Goal: Information Seeking & Learning: Check status

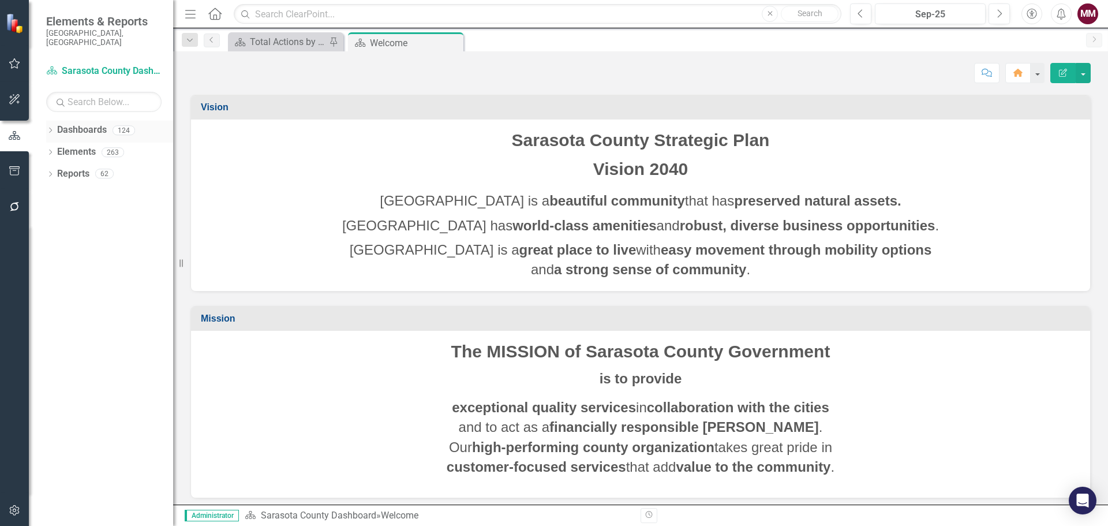
click at [51, 128] on icon at bounding box center [50, 130] width 3 height 5
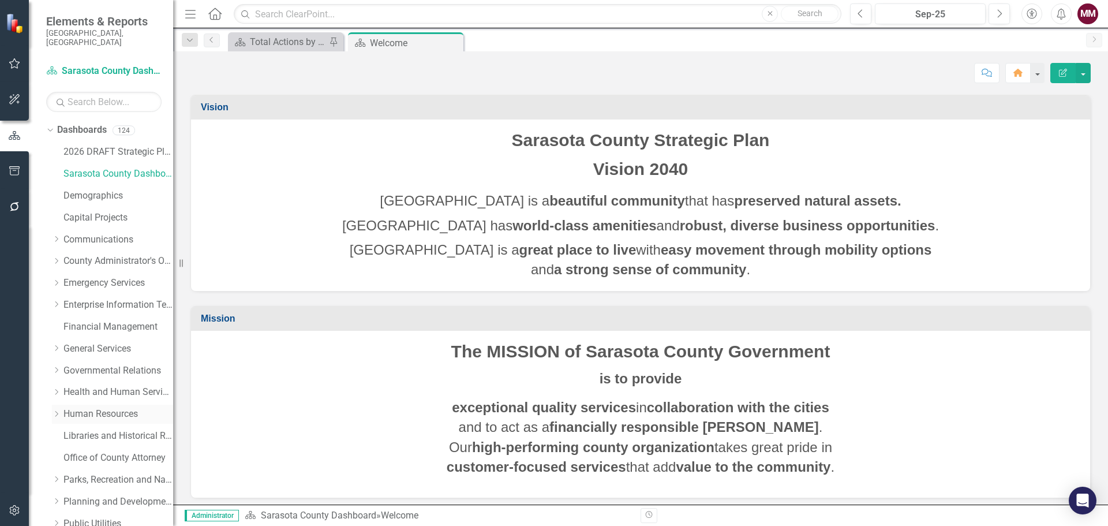
click at [102, 407] on link "Human Resources" at bounding box center [118, 413] width 110 height 13
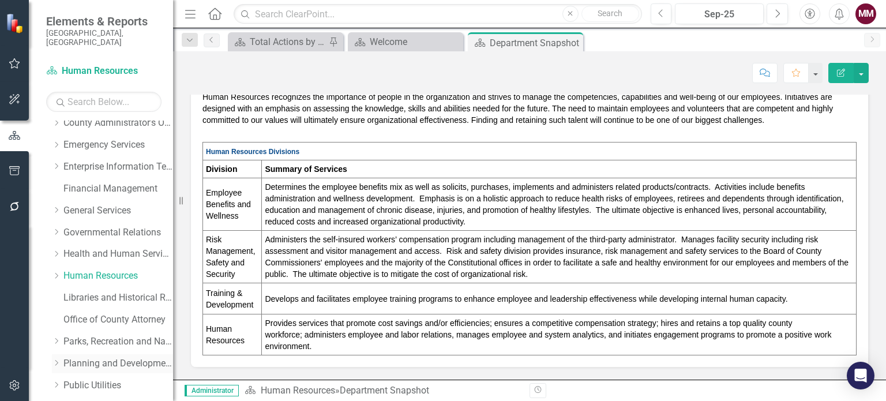
scroll to position [231, 0]
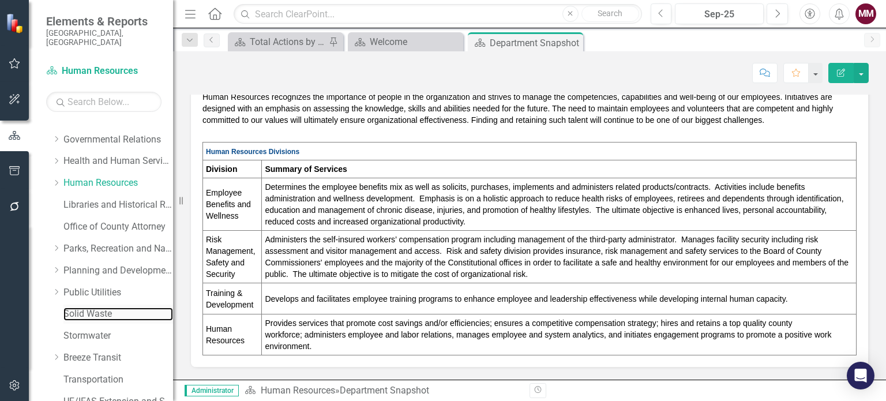
drag, startPoint x: 90, startPoint y: 305, endPoint x: 106, endPoint y: 297, distance: 17.3
click at [92, 308] on link "Solid Waste" at bounding box center [118, 314] width 110 height 13
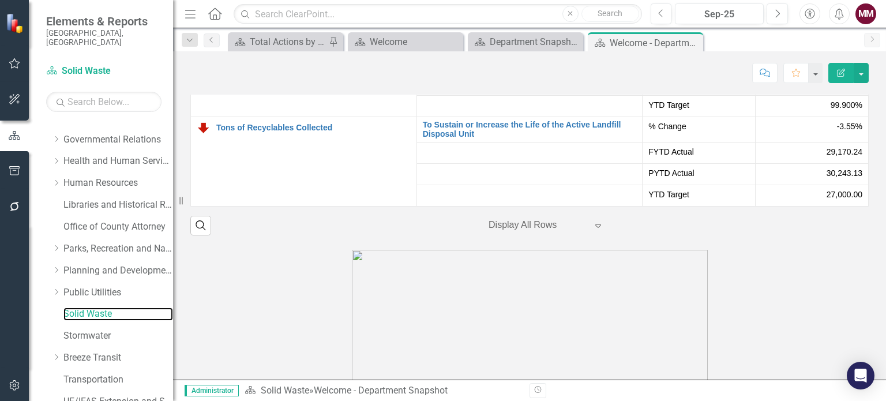
scroll to position [2020, 0]
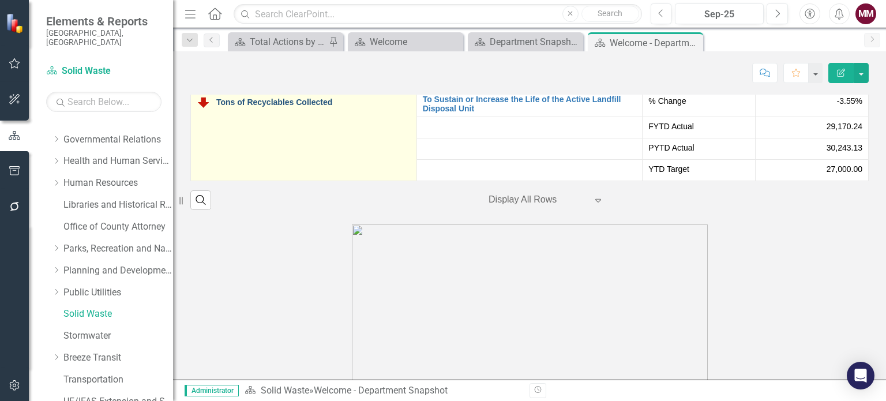
click at [270, 100] on link "Tons of Recyclables Collected" at bounding box center [313, 102] width 194 height 9
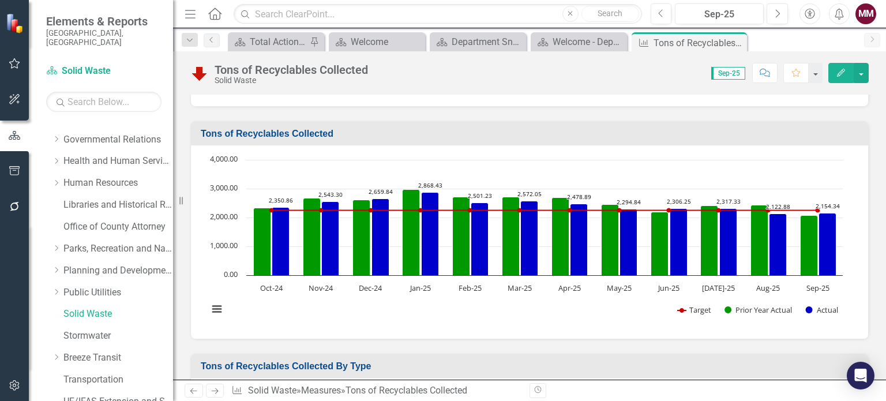
scroll to position [173, 0]
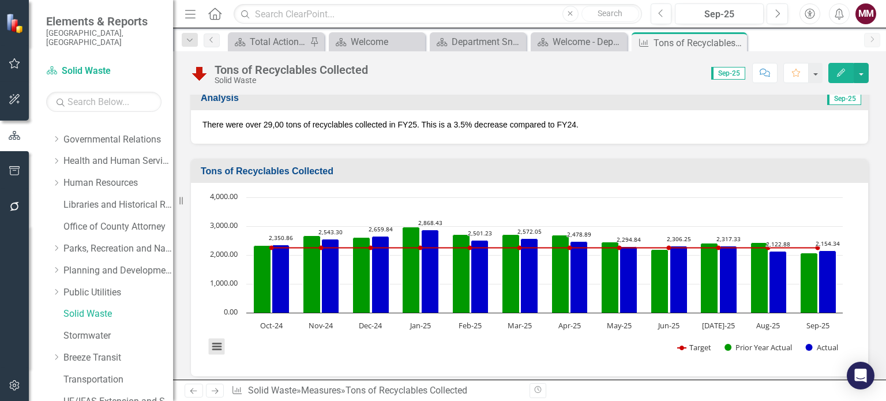
click at [215, 346] on button "View chart menu, Chart" at bounding box center [217, 347] width 16 height 16
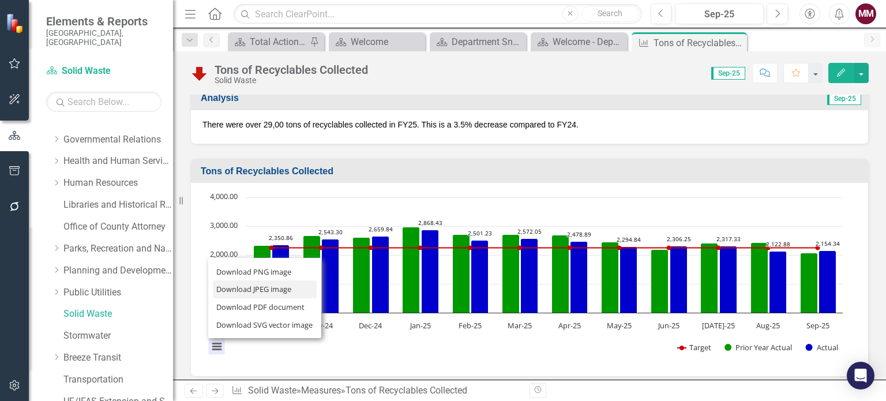
click at [248, 292] on li "Download JPEG image" at bounding box center [265, 289] width 104 height 18
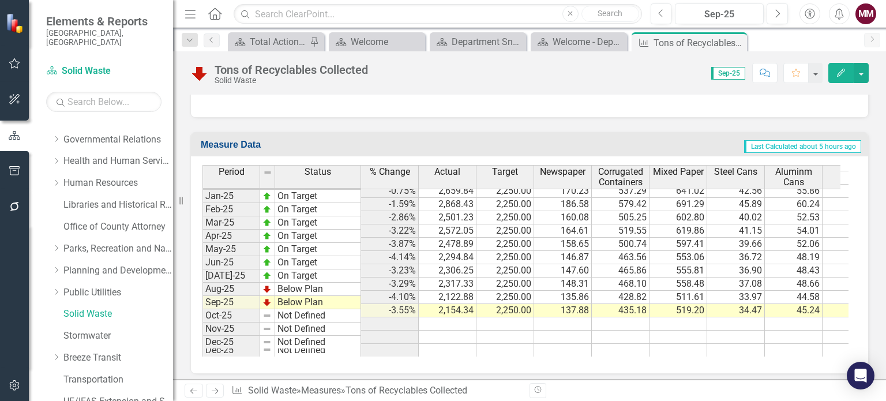
scroll to position [1365, 0]
drag, startPoint x: 472, startPoint y: 342, endPoint x: 622, endPoint y: 354, distance: 150.5
click at [622, 354] on div "Period Status % Change Actual Target Newspaper Corrugated Containers Mixed Pape…" at bounding box center [530, 263] width 678 height 217
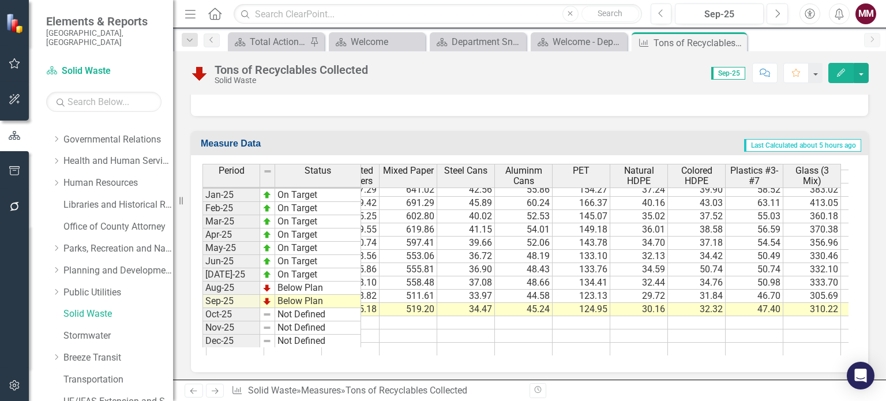
scroll to position [0, 0]
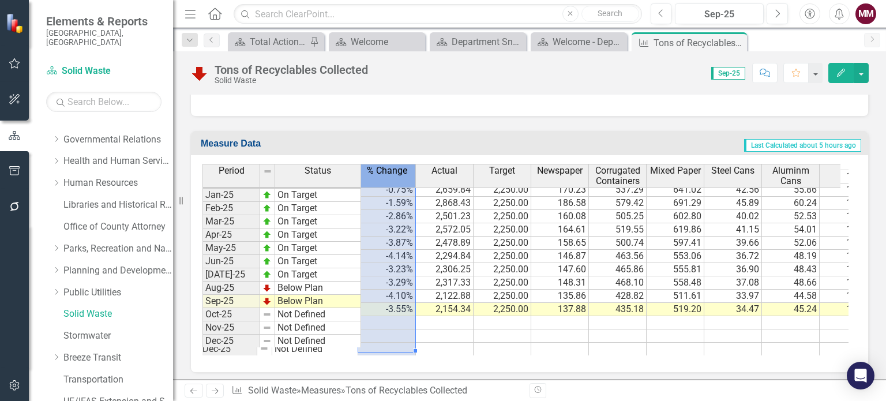
click at [394, 166] on span "% Change" at bounding box center [387, 171] width 40 height 10
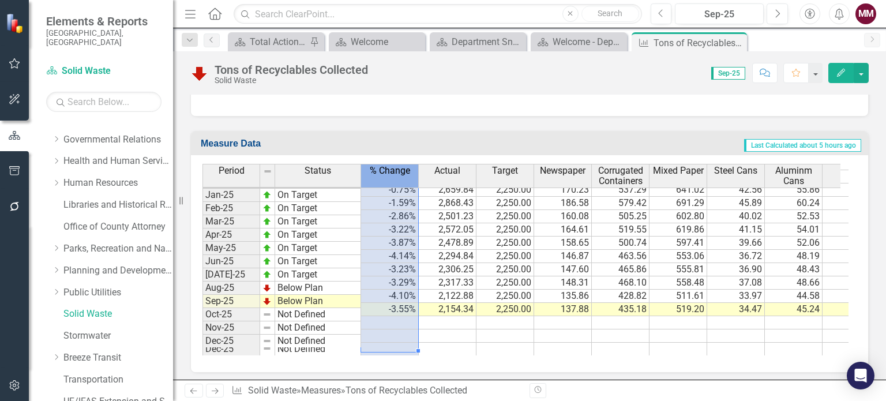
click at [394, 166] on span "% Change" at bounding box center [390, 171] width 40 height 10
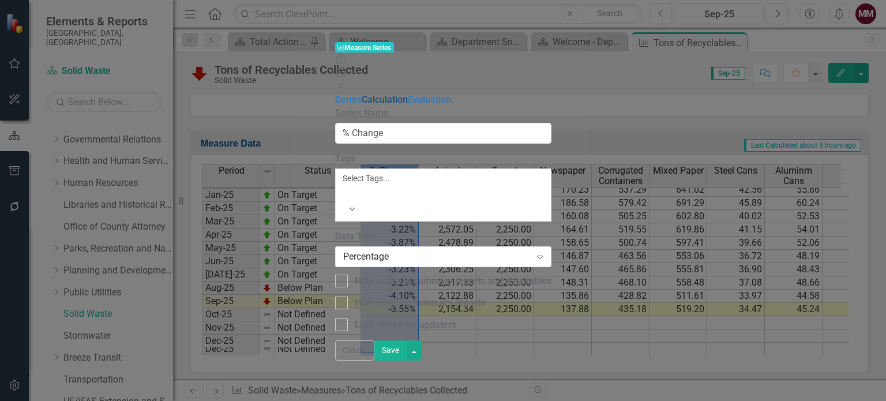
click at [362, 94] on link "Calculation" at bounding box center [385, 99] width 46 height 11
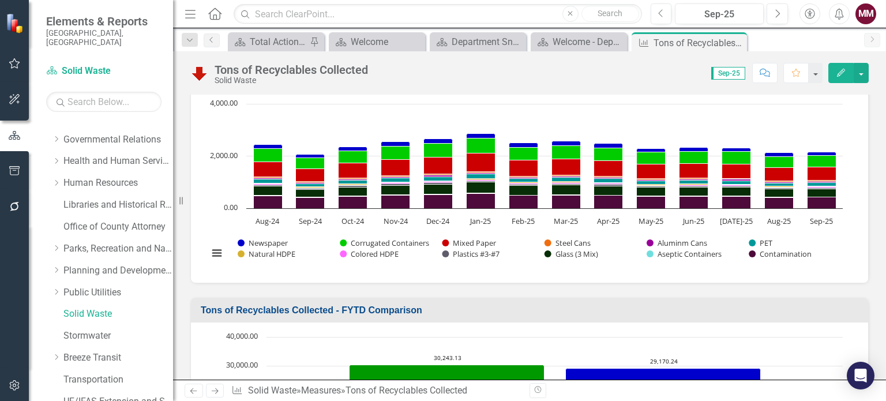
scroll to position [269, 0]
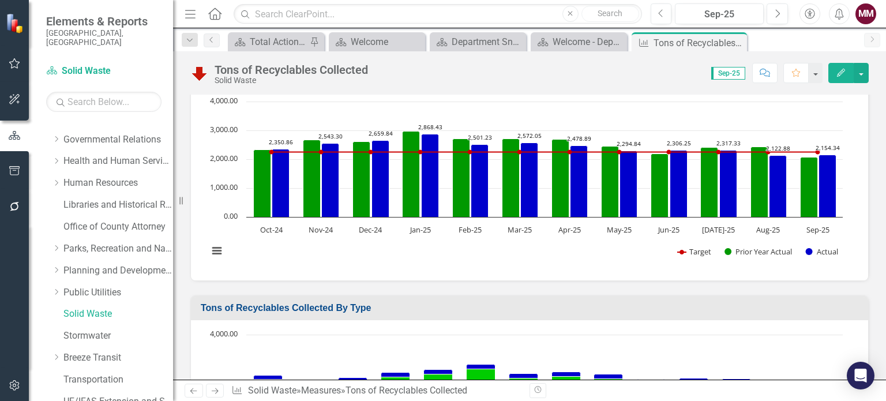
click at [512, 259] on rect "Interactive chart" at bounding box center [526, 182] width 646 height 173
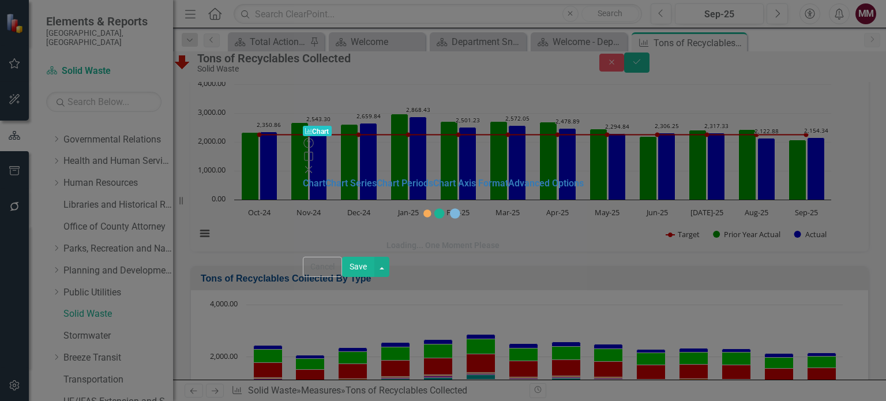
scroll to position [272, 0]
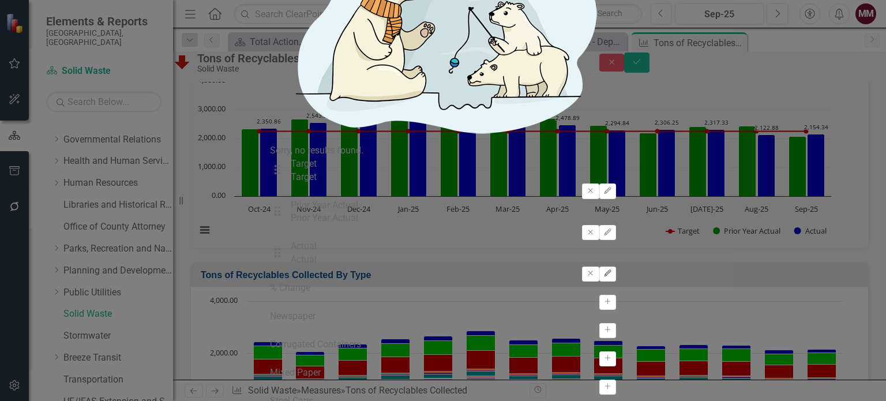
click at [604, 270] on icon "button" at bounding box center [607, 273] width 7 height 7
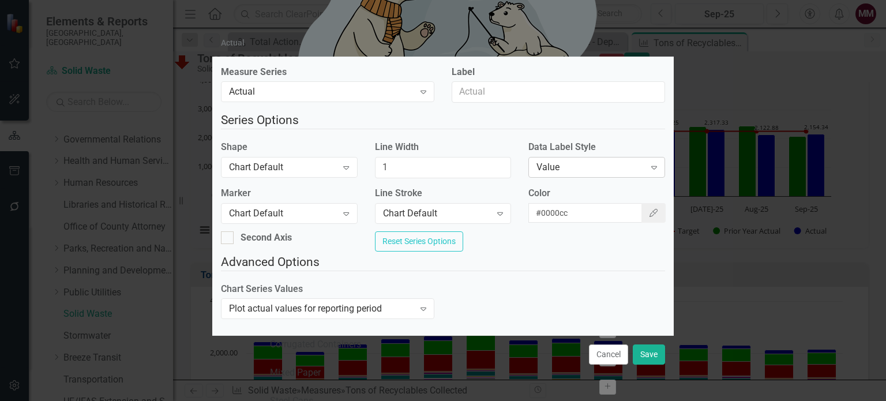
click at [566, 166] on div "Value" at bounding box center [591, 167] width 108 height 13
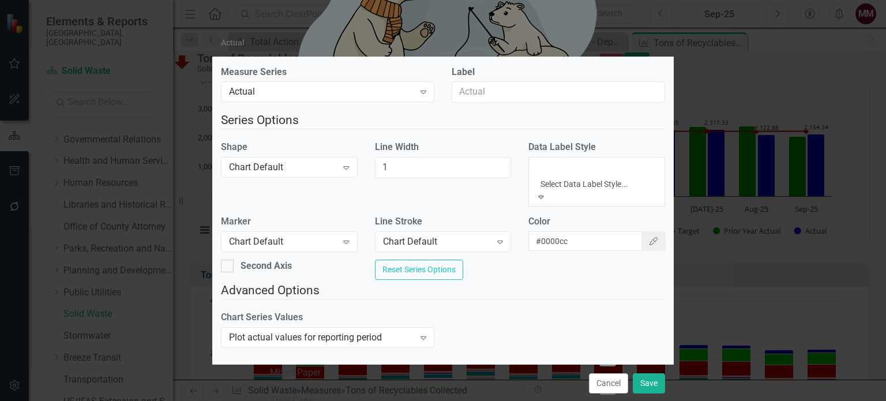
drag, startPoint x: 479, startPoint y: 247, endPoint x: 485, endPoint y: 247, distance: 6.3
click at [480, 260] on div "Second Axis Reset Series Options" at bounding box center [443, 271] width 462 height 22
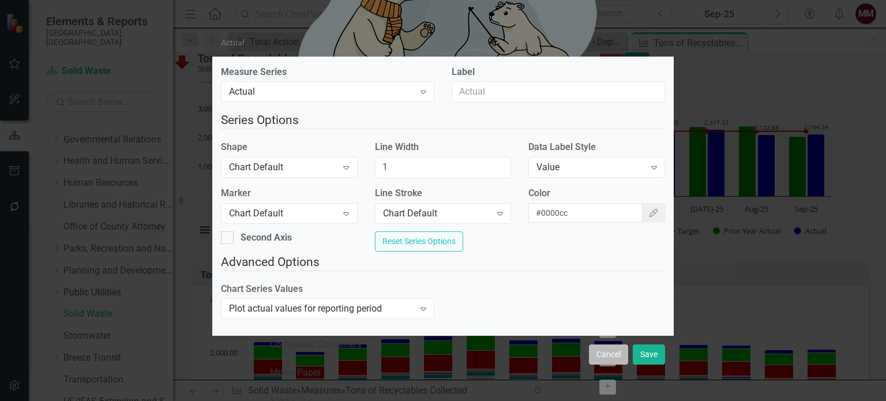
click at [619, 351] on button "Cancel" at bounding box center [608, 355] width 39 height 20
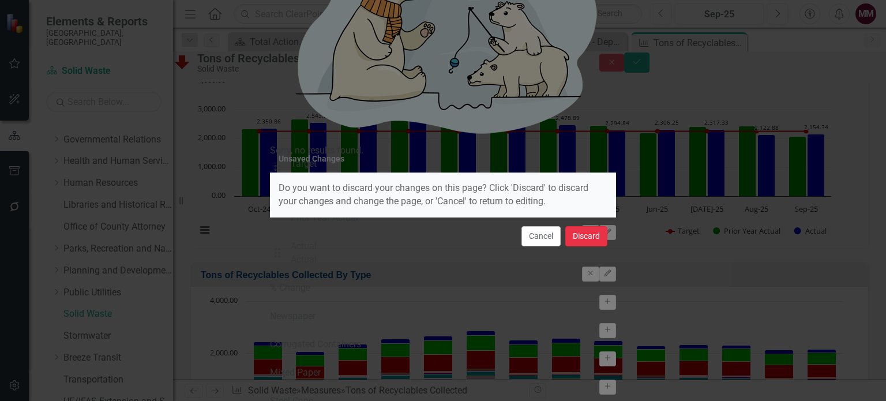
click at [570, 238] on button "Discard" at bounding box center [587, 236] width 42 height 20
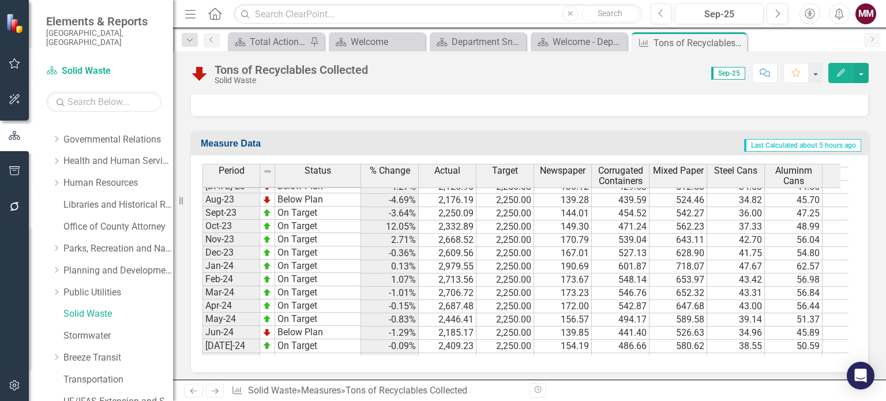
scroll to position [1791, 0]
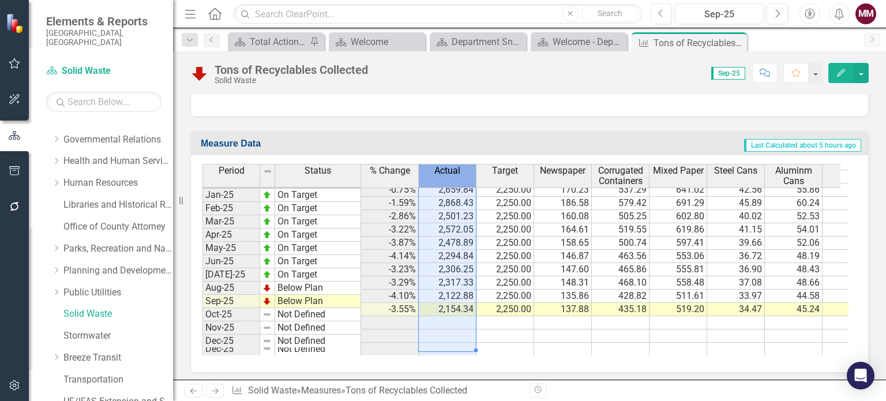
click at [465, 175] on th "Actual" at bounding box center [448, 176] width 58 height 24
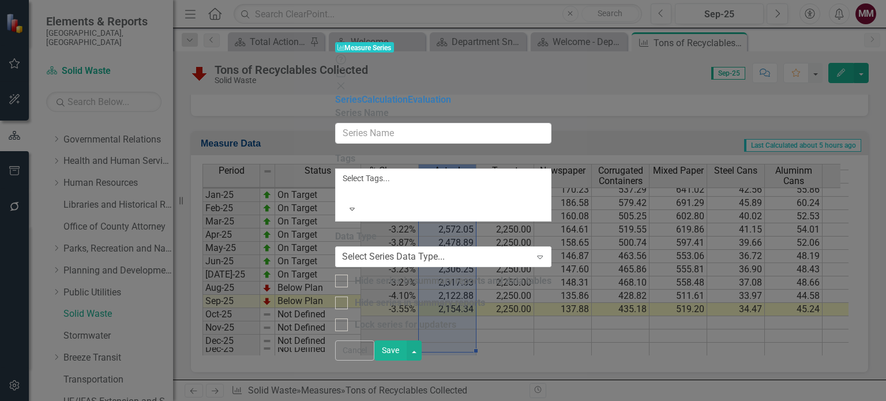
type input "Actual"
checkbox input "true"
click at [414, 250] on div "Number" at bounding box center [437, 256] width 188 height 13
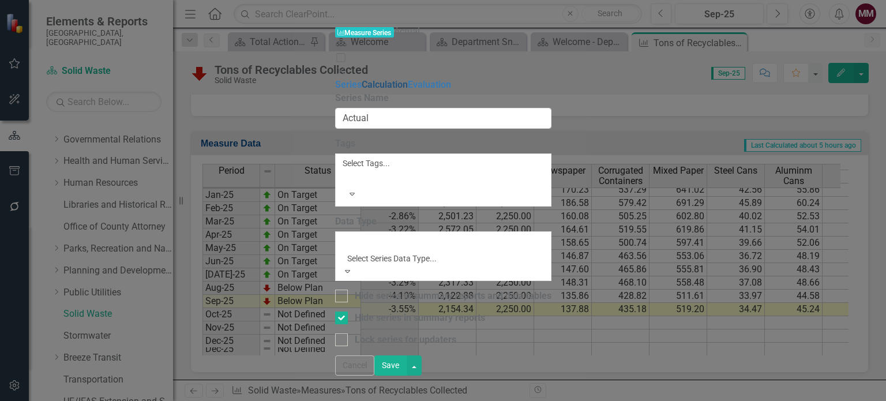
click at [362, 79] on link "Calculation" at bounding box center [385, 84] width 46 height 11
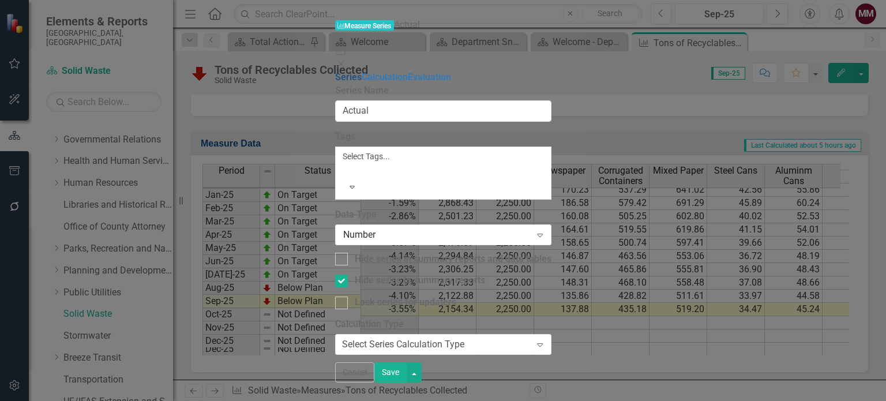
click at [335, 72] on link "Series" at bounding box center [348, 77] width 27 height 11
click at [397, 228] on div "Number" at bounding box center [437, 234] width 188 height 13
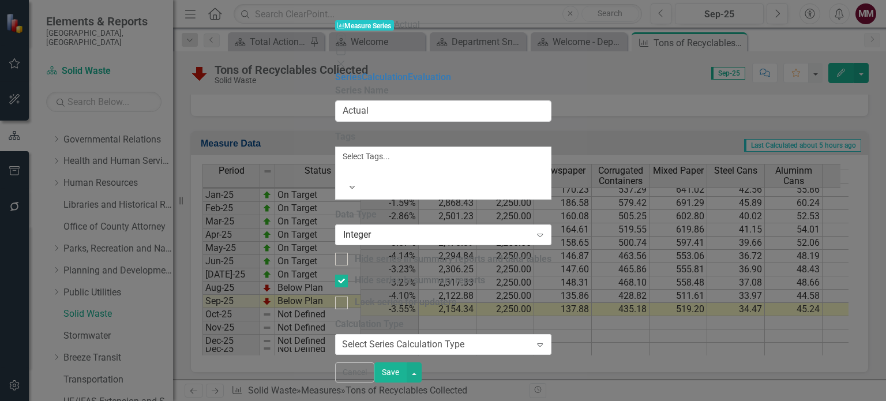
click at [407, 383] on button "Save" at bounding box center [391, 372] width 32 height 20
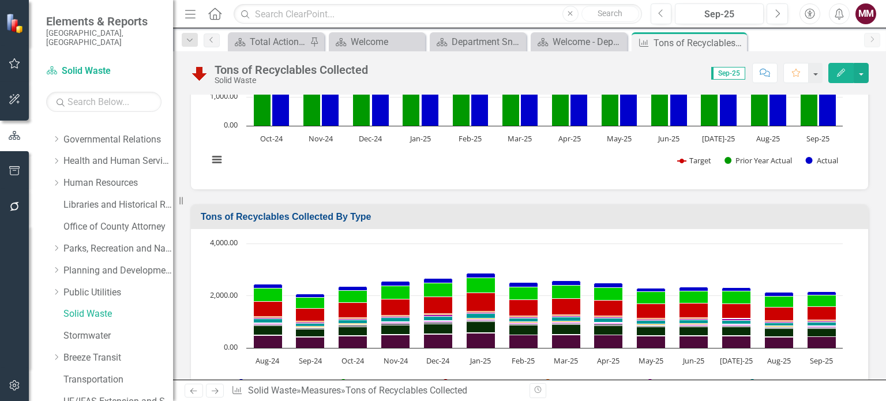
scroll to position [269, 0]
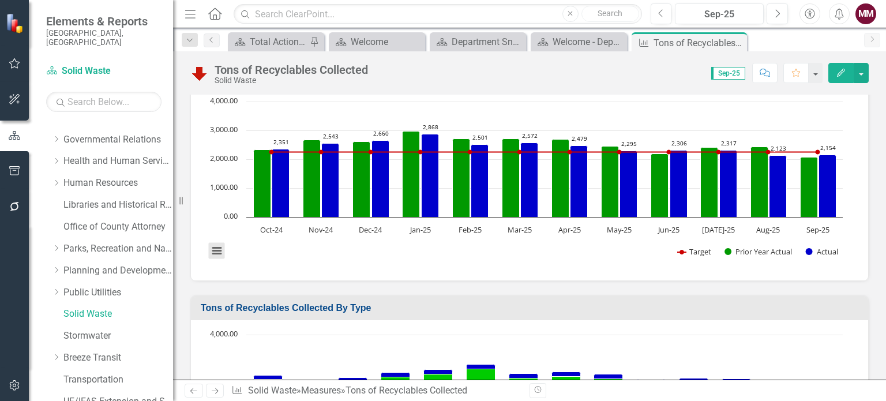
click at [214, 249] on button "View chart menu, Chart" at bounding box center [217, 251] width 16 height 16
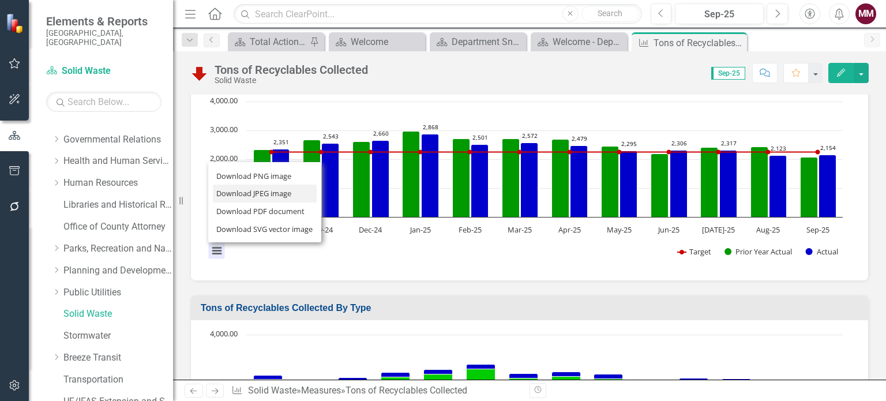
click at [261, 194] on li "Download JPEG image" at bounding box center [265, 194] width 104 height 18
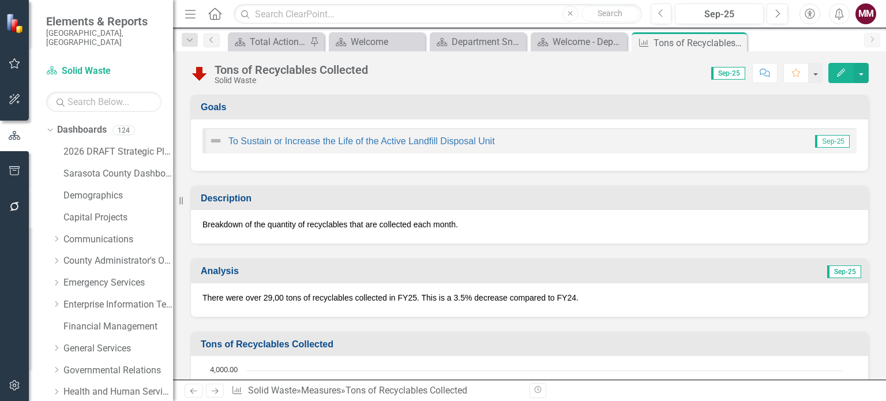
scroll to position [1791, 0]
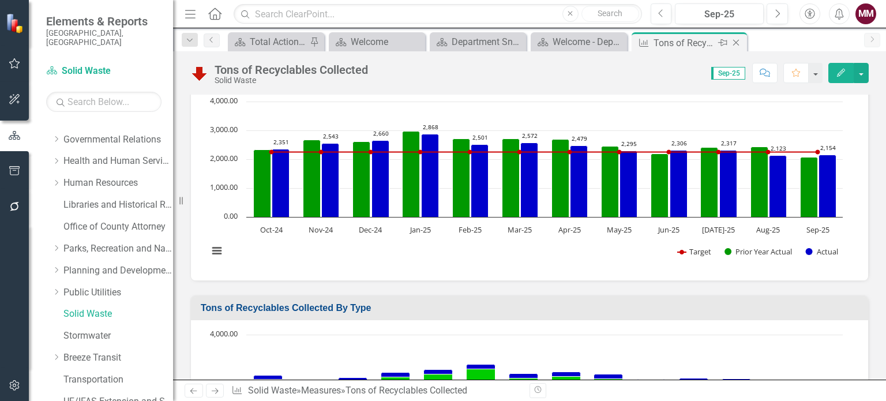
click at [735, 44] on icon "Close" at bounding box center [737, 42] width 12 height 9
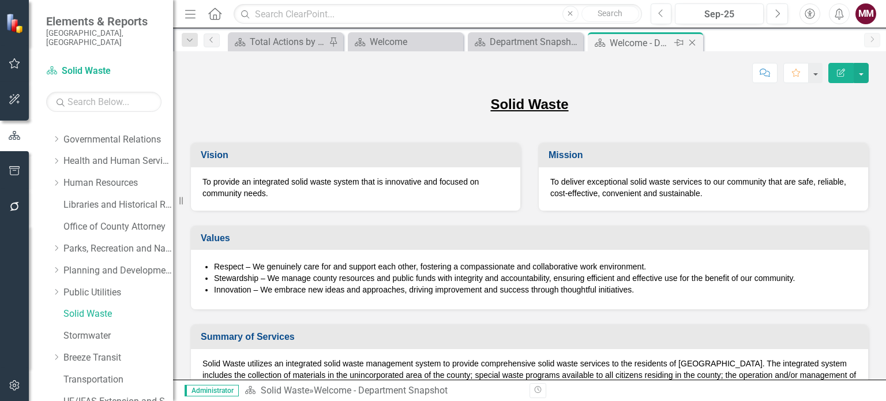
click at [690, 41] on icon "Close" at bounding box center [693, 42] width 12 height 9
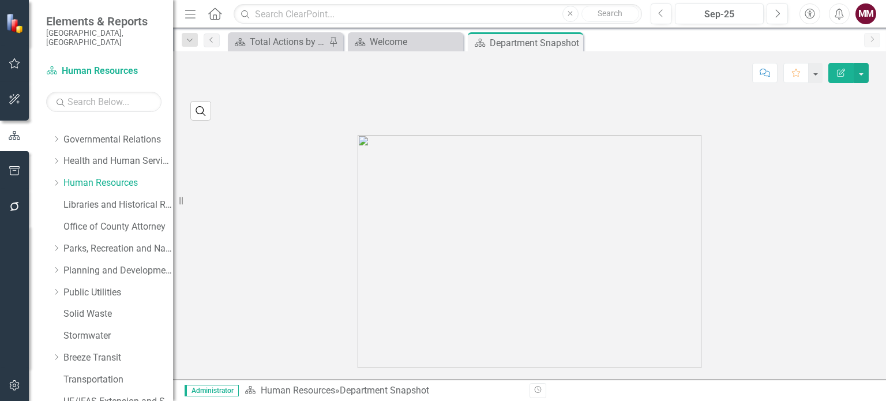
scroll to position [1847, 0]
click at [229, 35] on link "Hires" at bounding box center [313, 31] width 194 height 9
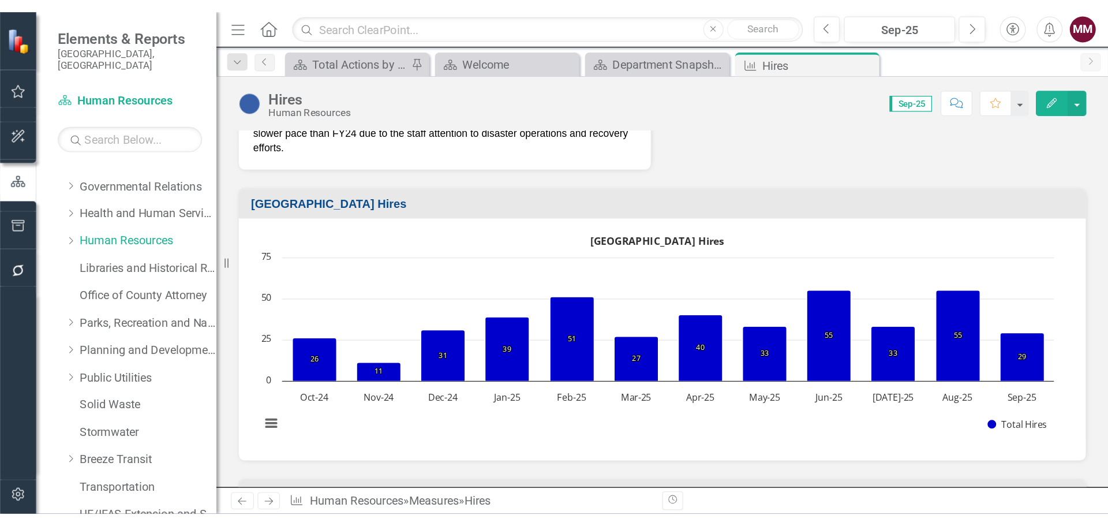
scroll to position [289, 0]
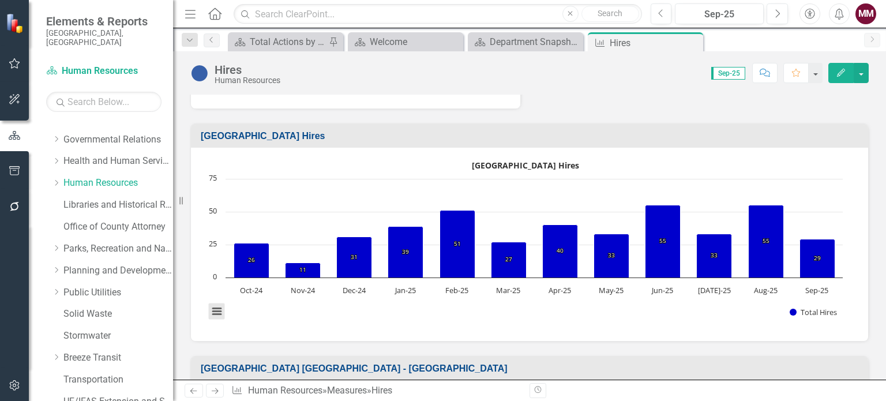
click at [217, 310] on button "View chart menu, Sarasota County Hires" at bounding box center [217, 312] width 16 height 16
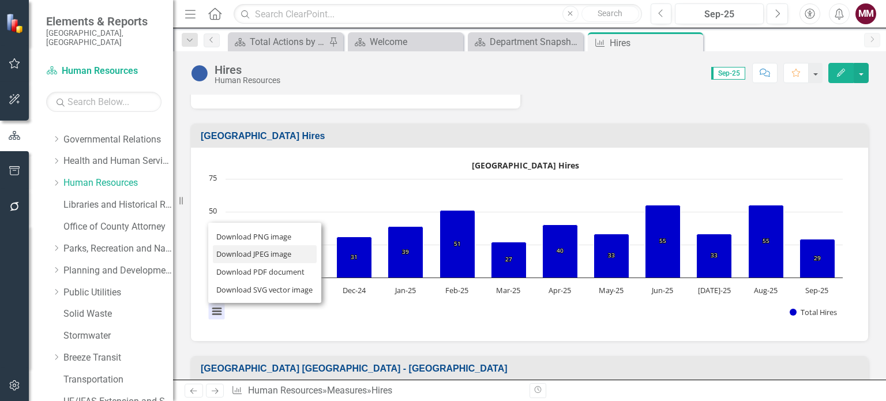
click at [241, 252] on li "Download JPEG image" at bounding box center [265, 254] width 104 height 18
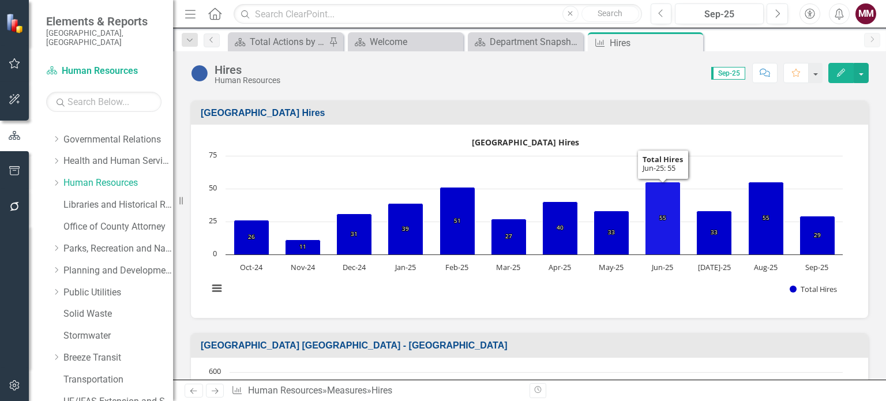
scroll to position [81, 0]
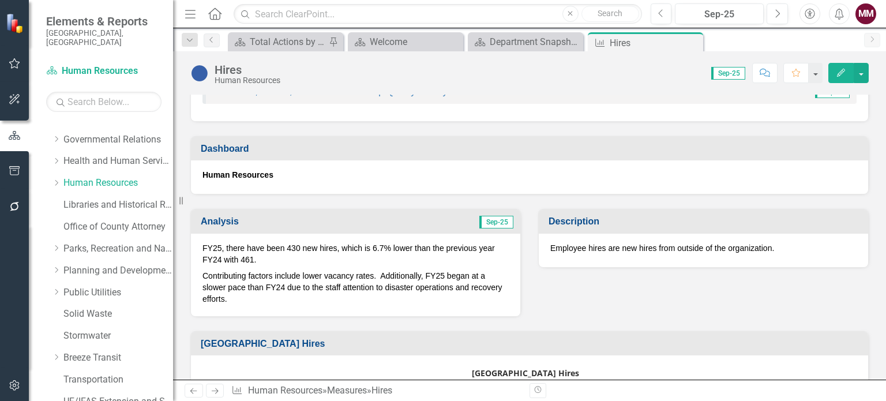
click at [355, 304] on div "FY25, there have been 430 new hires, which is 6.7% lower than the previous year…" at bounding box center [356, 275] width 330 height 83
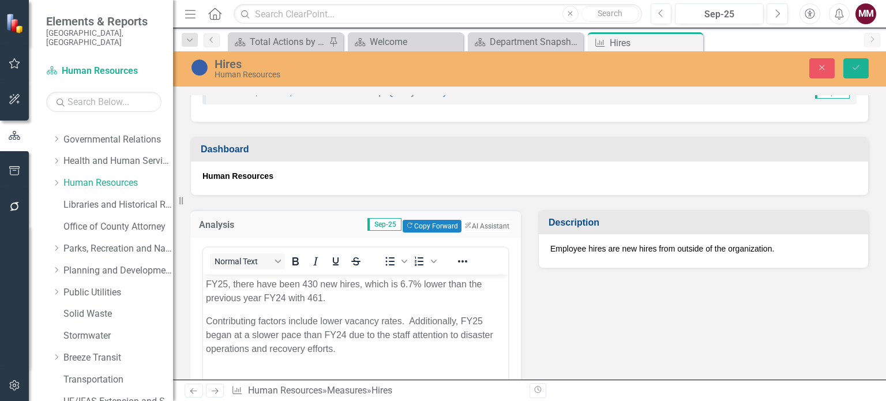
scroll to position [0, 0]
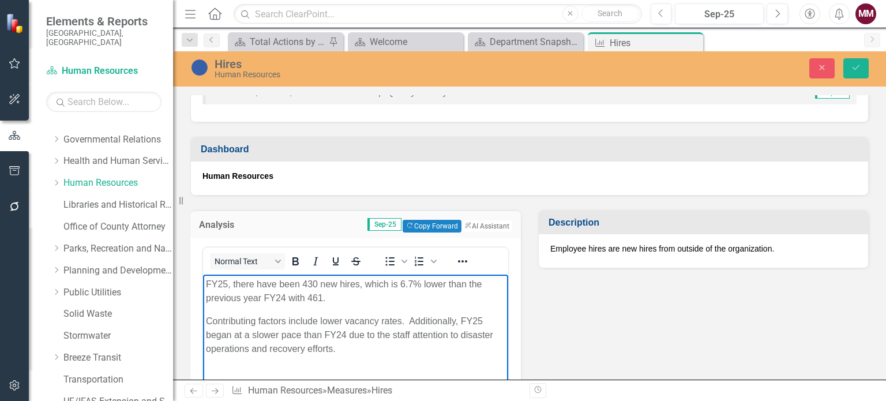
drag, startPoint x: 389, startPoint y: 350, endPoint x: 385, endPoint y: 548, distance: 197.4
click at [203, 275] on html "FY25, there have been 430 new hires, which is 6.7% lower than the previous year…" at bounding box center [355, 361] width 305 height 173
copy body "FY25, there have been 430 new hires, which is 6.7% lower than the previous year…"
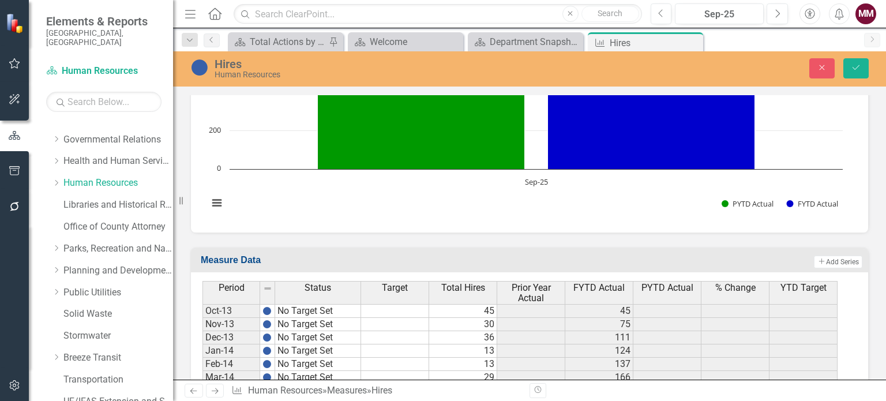
scroll to position [716, 0]
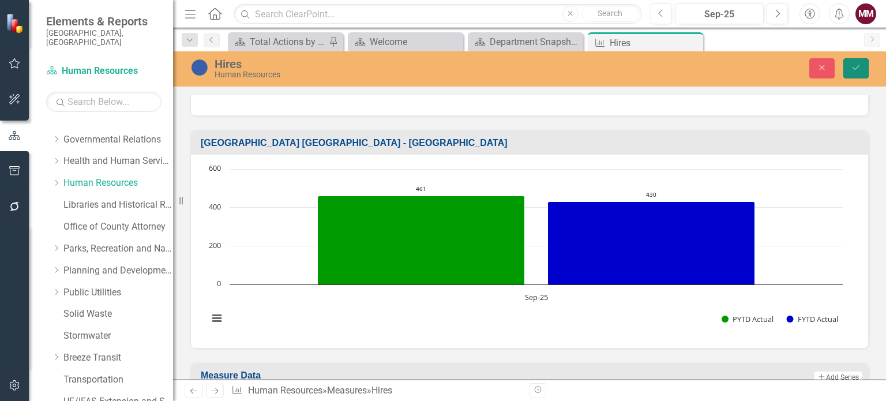
drag, startPoint x: 852, startPoint y: 69, endPoint x: 831, endPoint y: 4, distance: 68.4
click at [852, 69] on icon "Save" at bounding box center [856, 67] width 10 height 8
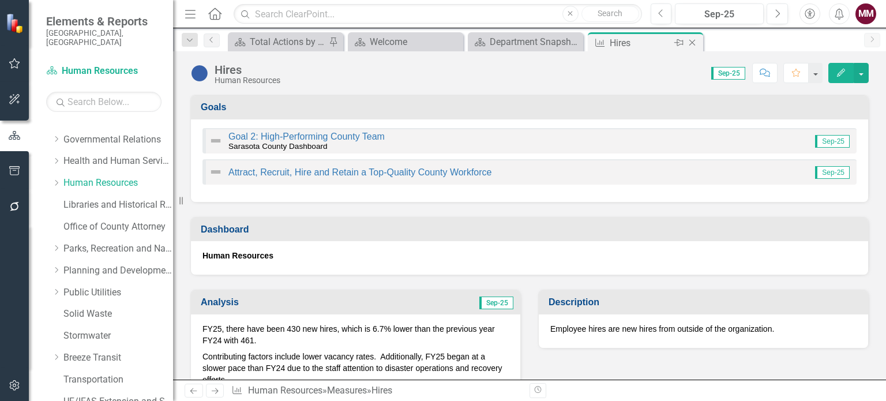
click at [693, 44] on icon "Close" at bounding box center [693, 42] width 12 height 9
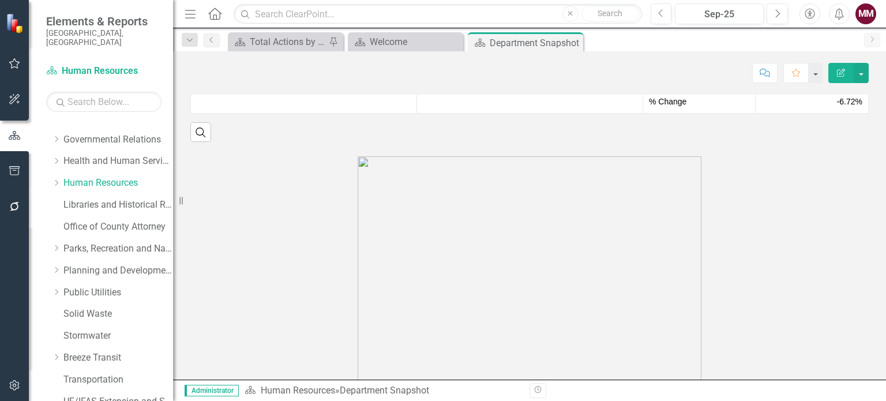
scroll to position [1789, 0]
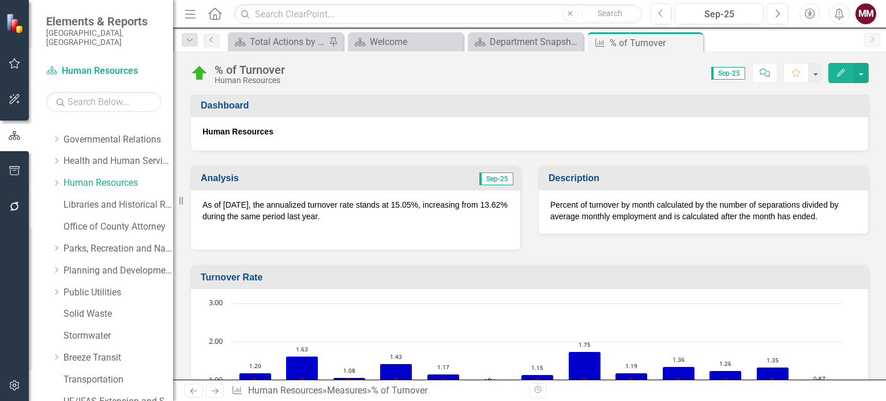
scroll to position [58, 0]
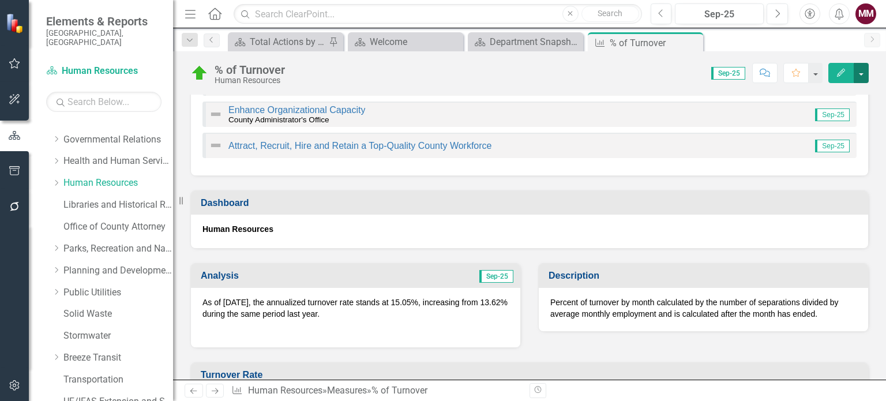
click at [864, 76] on button "button" at bounding box center [861, 73] width 15 height 20
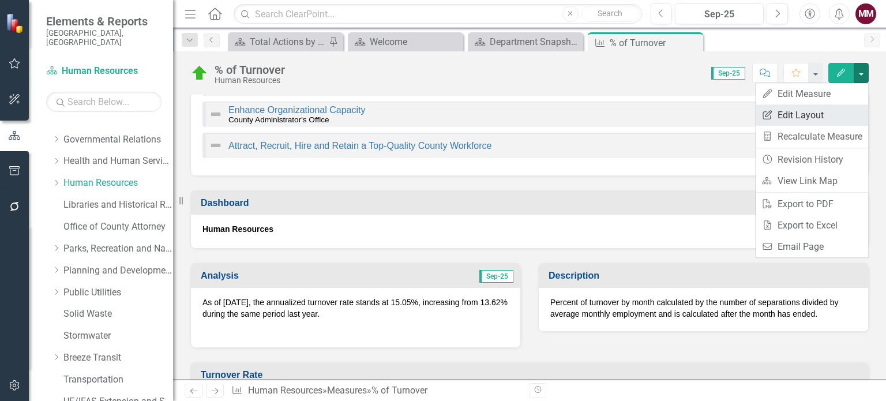
click at [818, 115] on link "Edit Report Edit Layout" at bounding box center [812, 114] width 113 height 21
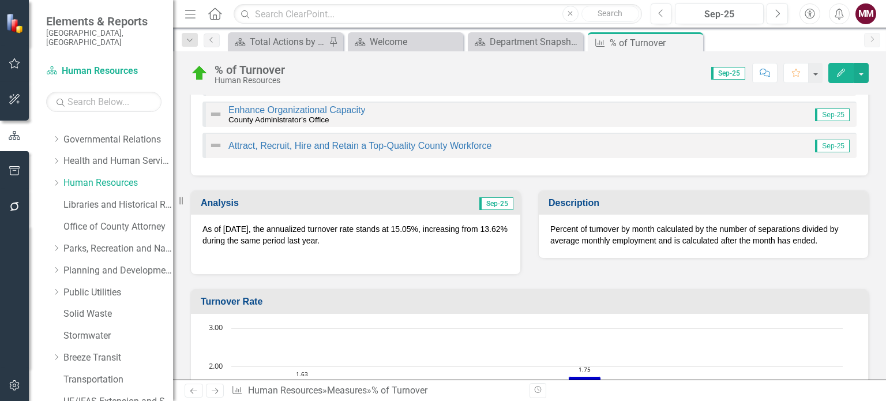
click at [446, 254] on p at bounding box center [356, 256] width 306 height 14
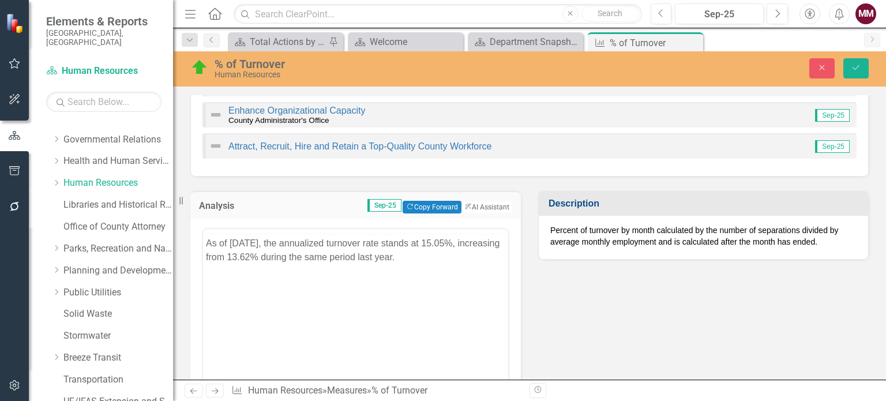
scroll to position [0, 0]
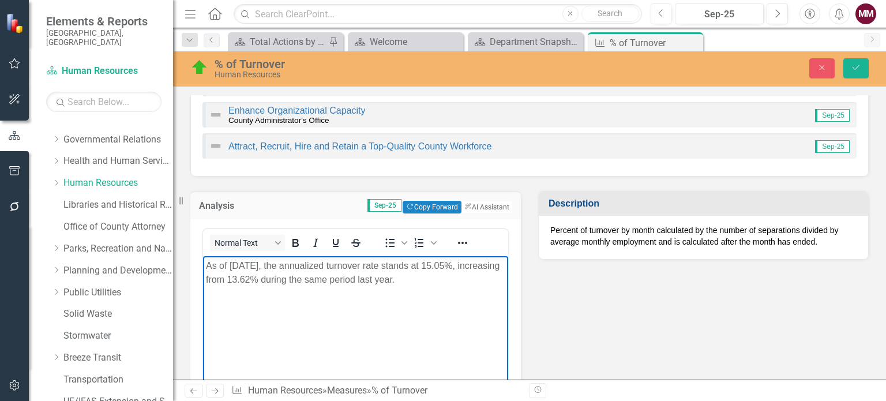
drag, startPoint x: 440, startPoint y: 282, endPoint x: 37, endPoint y: 186, distance: 414.0
click at [203, 256] on html "As of September 2025, the annualized turnover rate stands at 15.05%, increasing…" at bounding box center [355, 342] width 305 height 173
copy p "As of September 2025, the annualized turnover rate stands at 15.05%, increasing…"
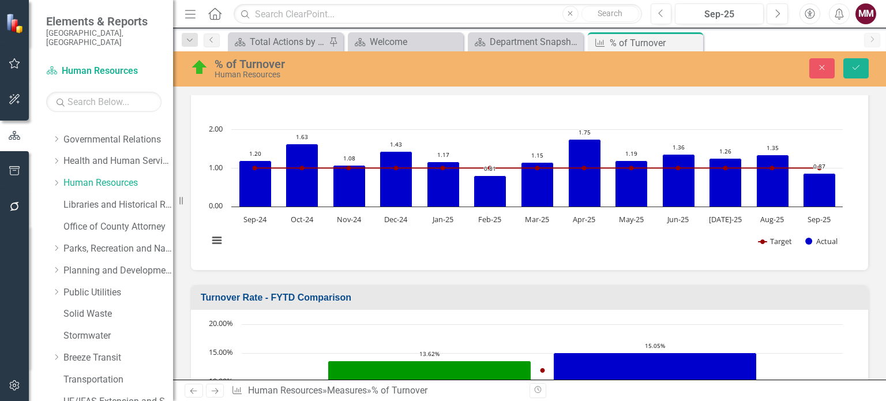
scroll to position [519, 0]
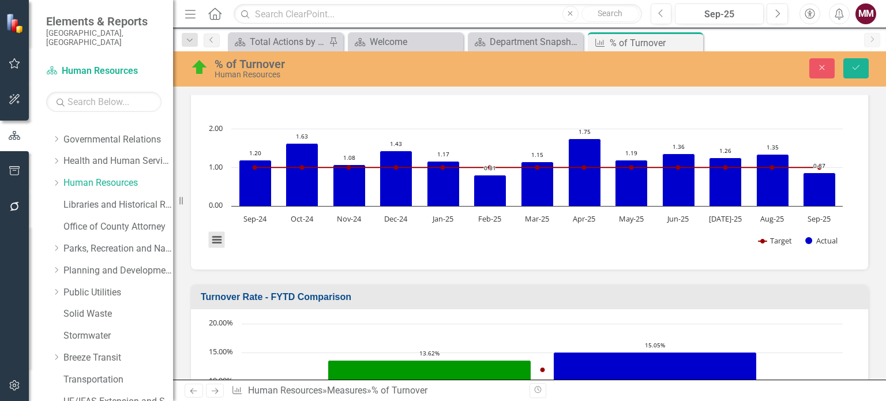
click at [219, 246] on button "View chart menu, Chart" at bounding box center [217, 240] width 16 height 16
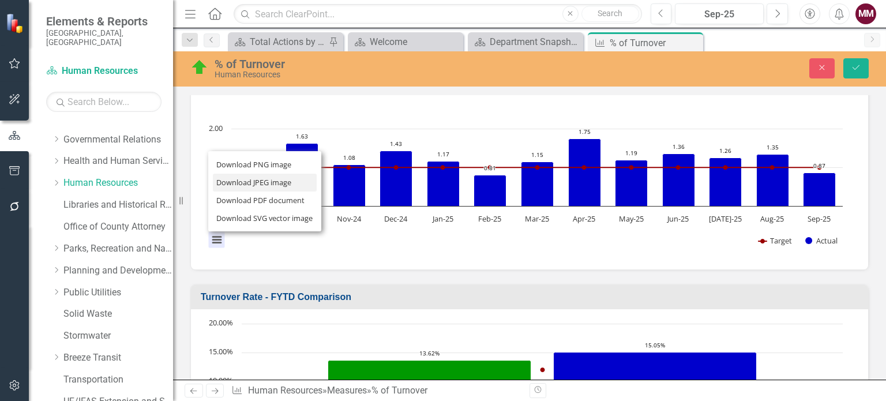
click at [258, 189] on li "Download JPEG image" at bounding box center [265, 183] width 104 height 18
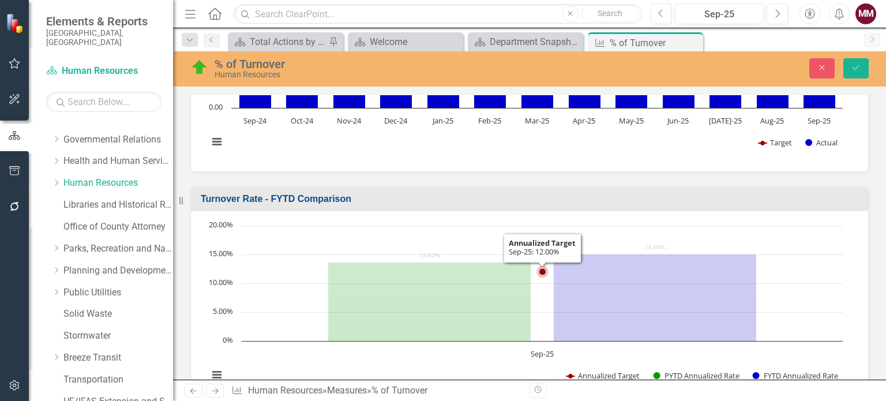
scroll to position [635, 0]
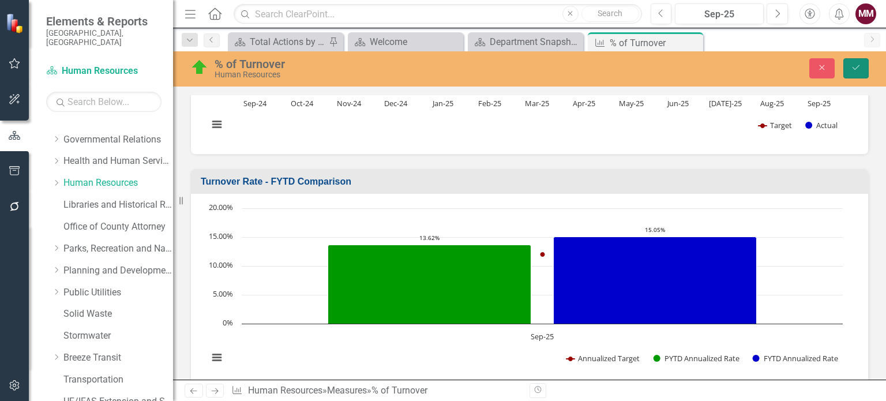
click at [856, 66] on icon "Save" at bounding box center [856, 67] width 10 height 8
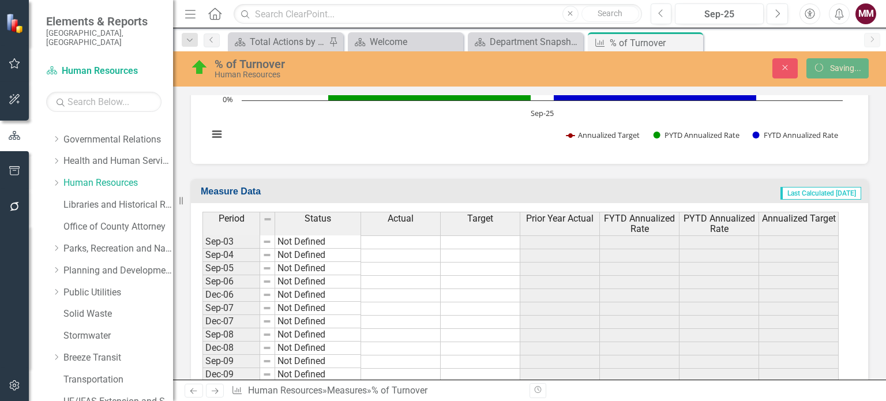
scroll to position [0, 0]
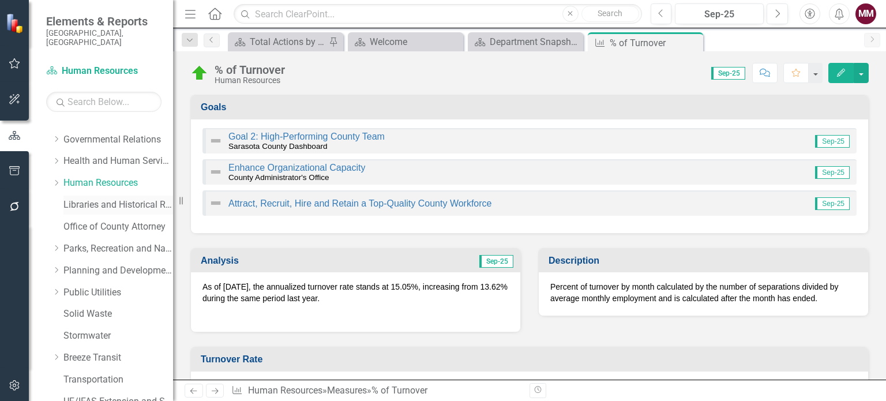
click at [132, 212] on link "Libraries and Historical Resources" at bounding box center [118, 205] width 110 height 13
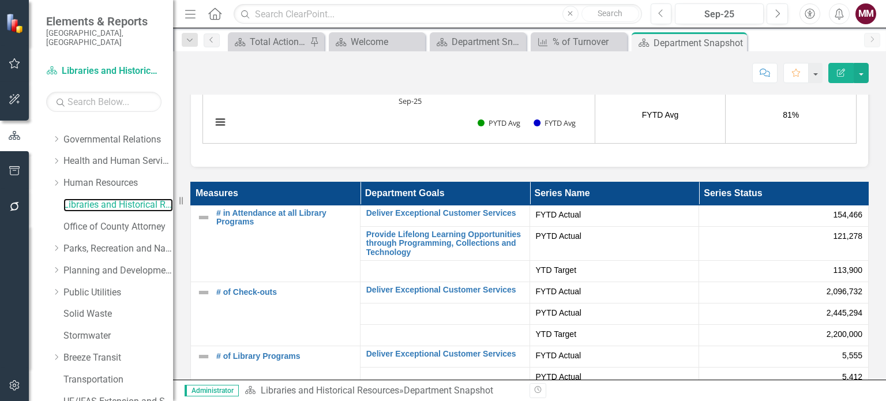
scroll to position [2135, 0]
